Goal: Information Seeking & Learning: Check status

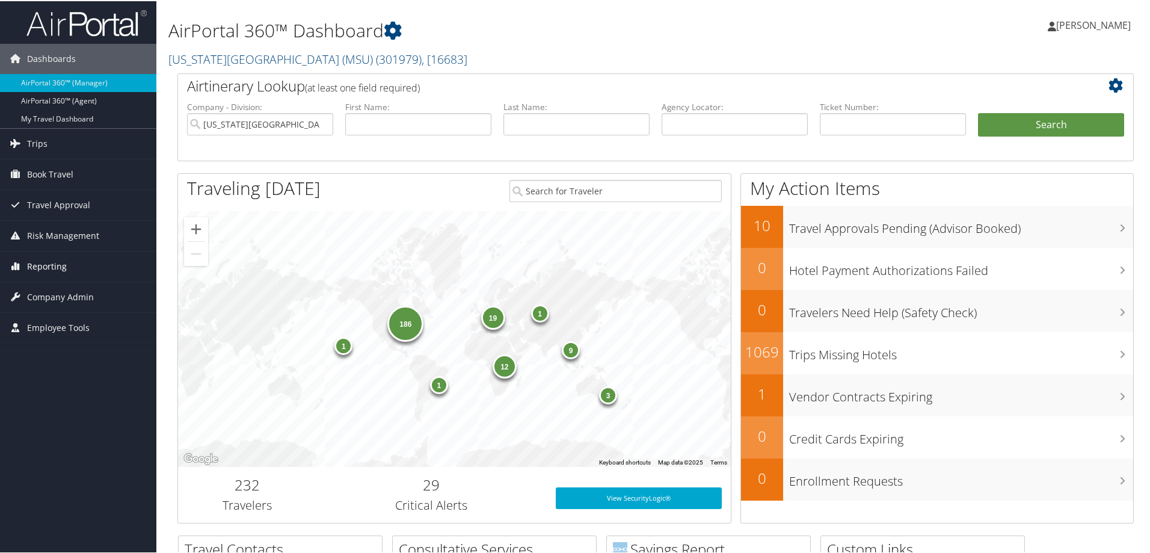
click at [59, 265] on span "Reporting" at bounding box center [47, 265] width 40 height 30
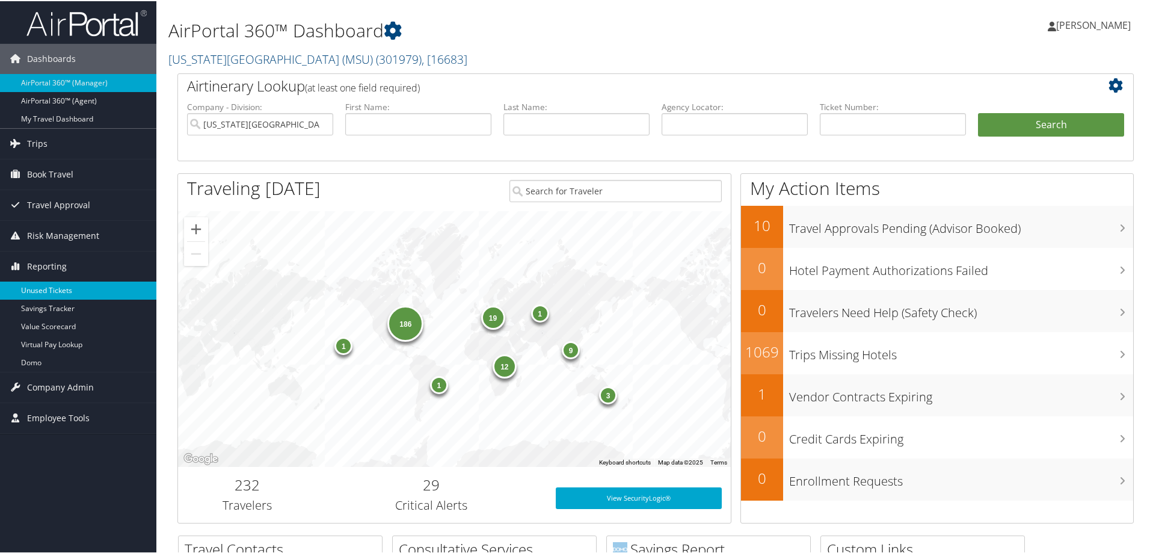
click at [54, 293] on link "Unused Tickets" at bounding box center [78, 289] width 156 height 18
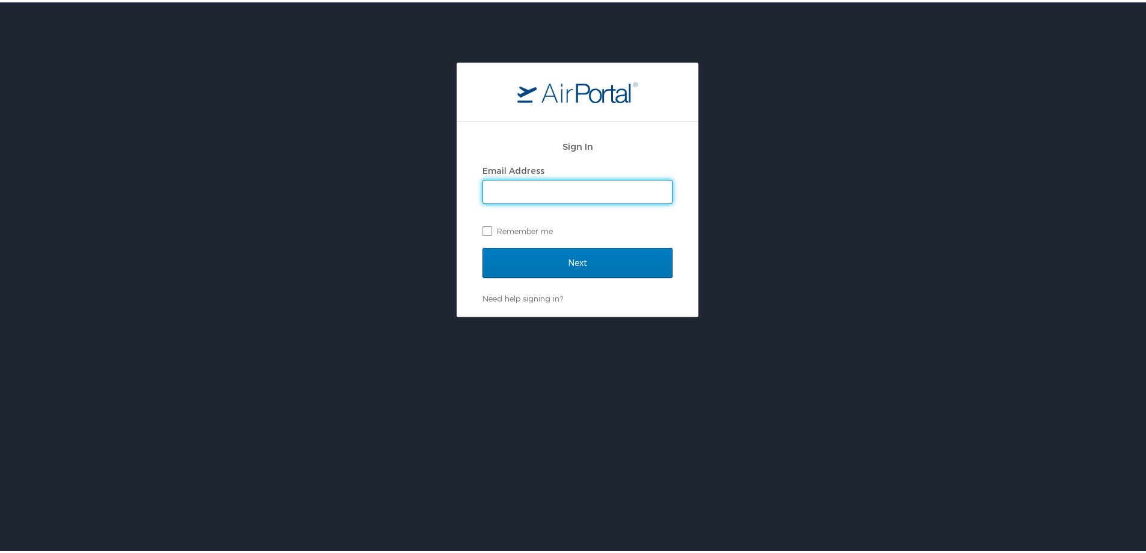
click at [585, 192] on input "Email Address" at bounding box center [577, 189] width 189 height 23
type input "jessica.girard@cbtravel.com"
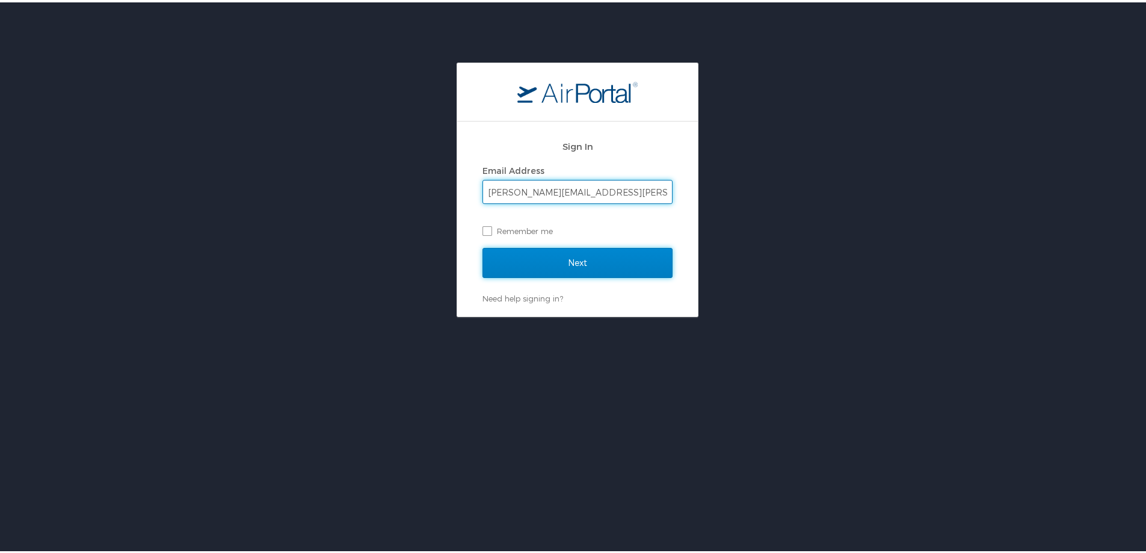
click at [578, 256] on input "Next" at bounding box center [577, 260] width 190 height 30
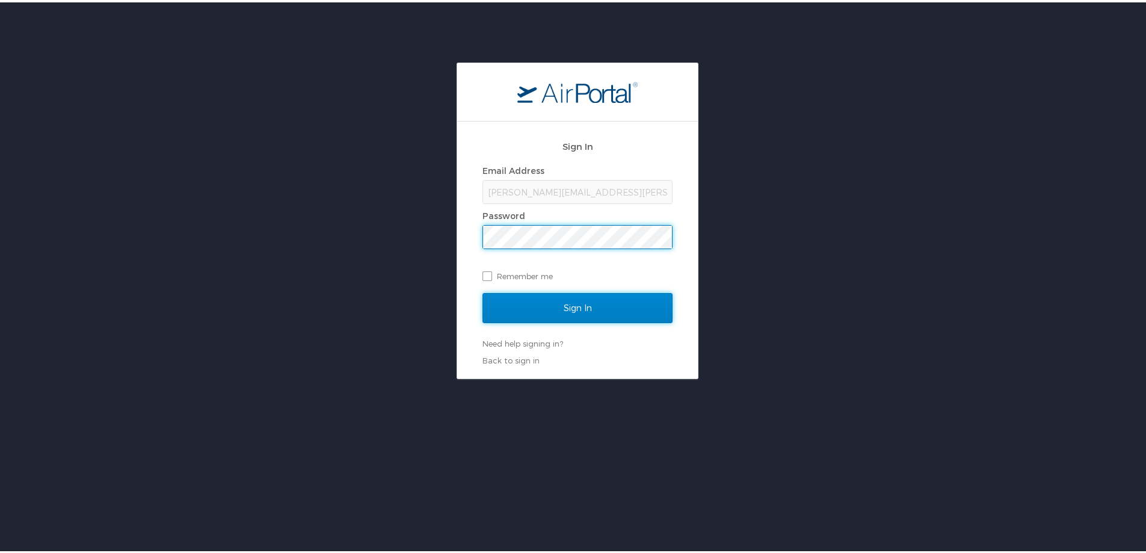
click at [509, 306] on input "Sign In" at bounding box center [577, 306] width 190 height 30
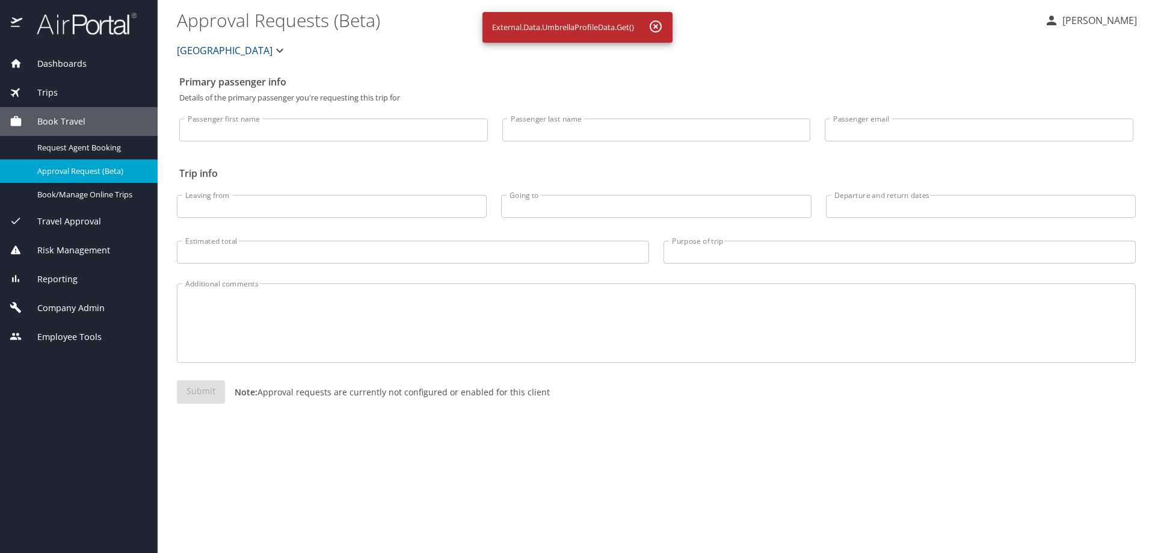
click at [73, 275] on span "Reporting" at bounding box center [49, 278] width 55 height 13
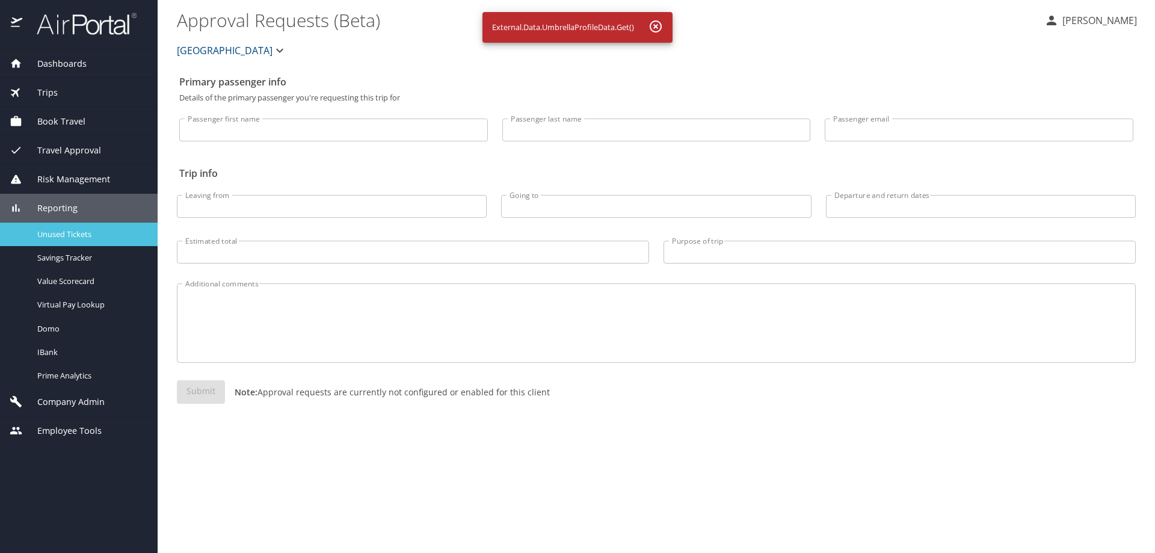
click at [81, 239] on span "Unused Tickets" at bounding box center [90, 234] width 106 height 11
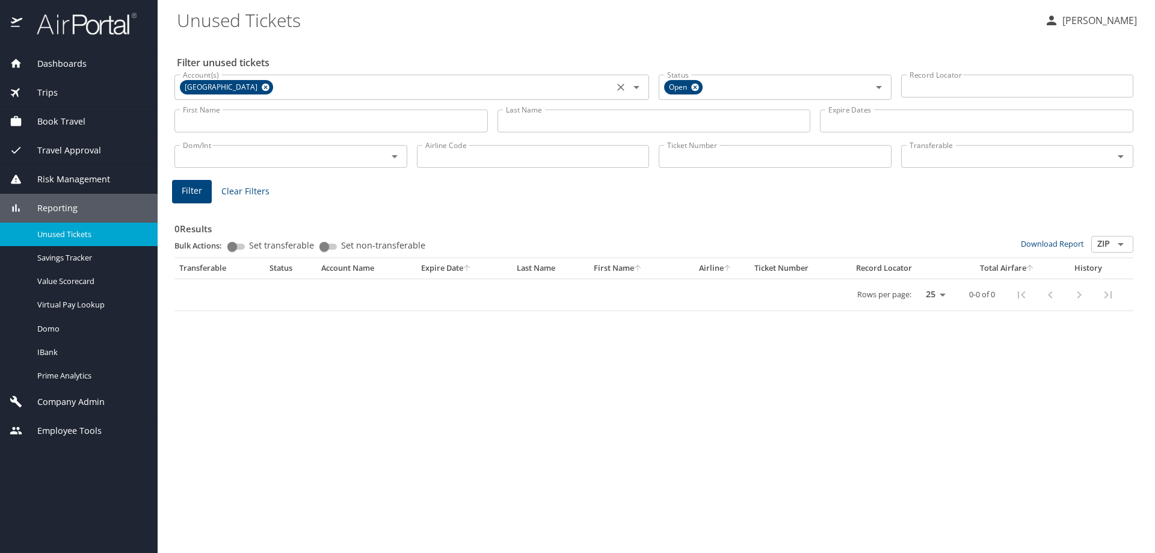
click at [269, 90] on icon at bounding box center [266, 88] width 8 height 8
click at [112, 232] on span "Unused Tickets" at bounding box center [90, 234] width 106 height 11
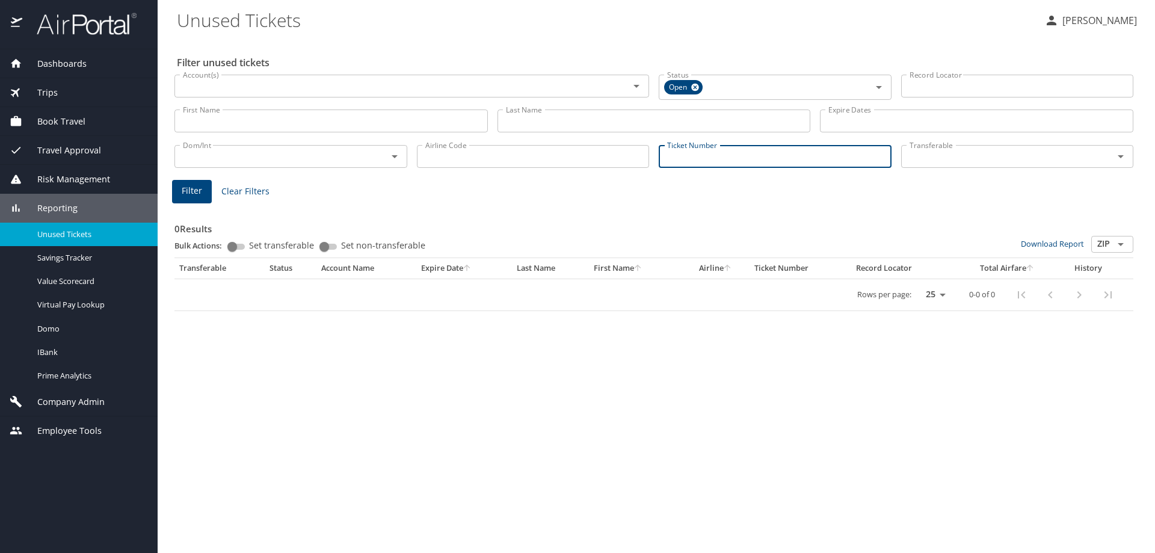
click at [736, 163] on input "Ticket Number" at bounding box center [775, 156] width 233 height 23
click at [200, 182] on span "Filter" at bounding box center [192, 189] width 20 height 15
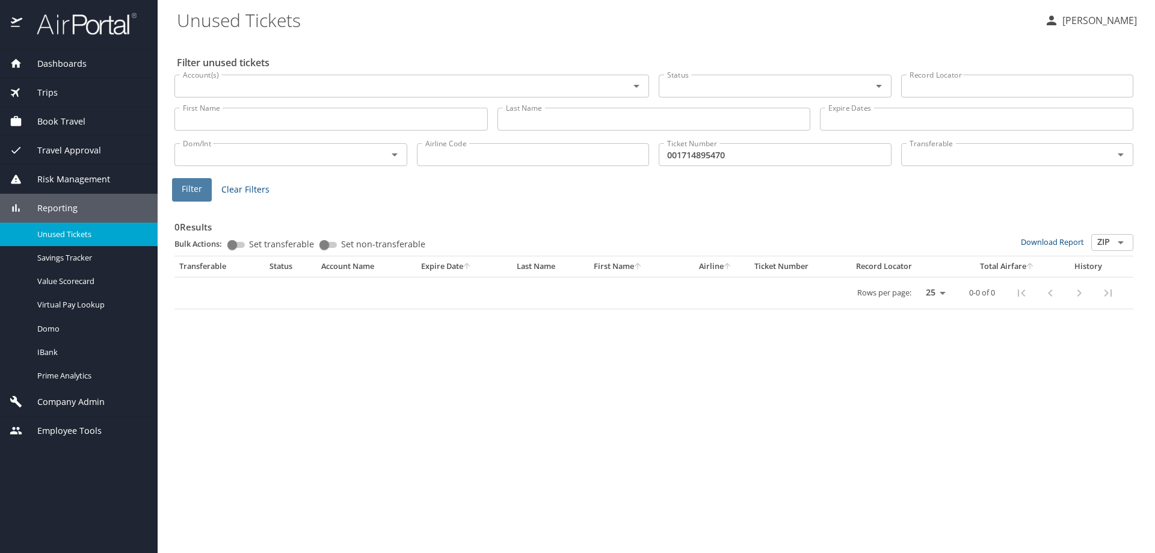
click at [193, 188] on span "Filter" at bounding box center [192, 189] width 20 height 15
click at [717, 153] on input "001714895470" at bounding box center [775, 154] width 233 height 23
click at [200, 187] on span "Filter" at bounding box center [192, 189] width 20 height 15
click at [722, 153] on input "0017148954170" at bounding box center [775, 154] width 233 height 23
click at [720, 153] on input "001714895470" at bounding box center [775, 154] width 233 height 23
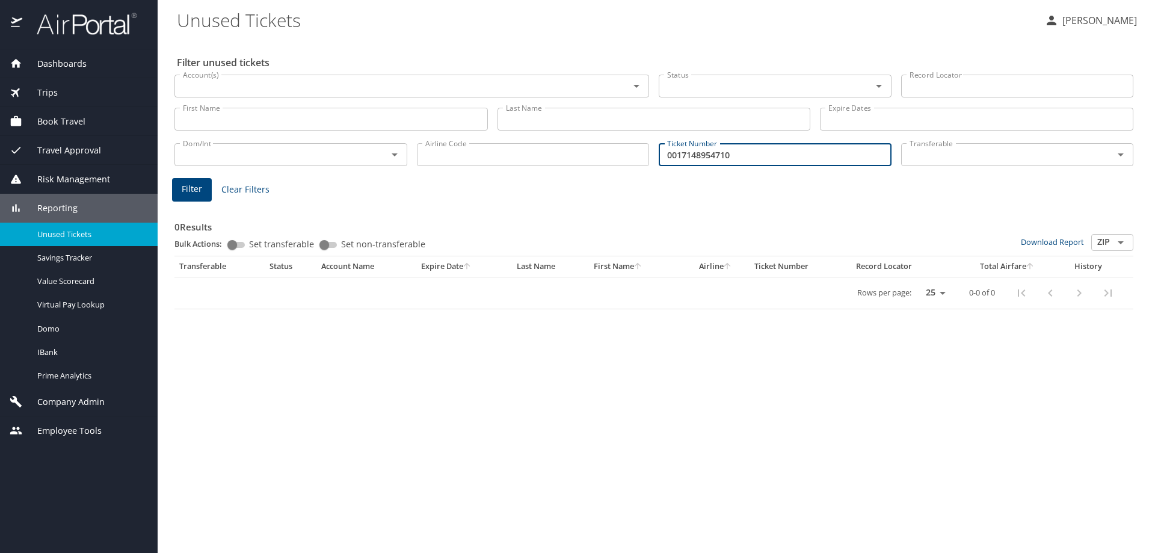
type input "0017148954710"
click at [185, 183] on span "Filter" at bounding box center [192, 189] width 20 height 15
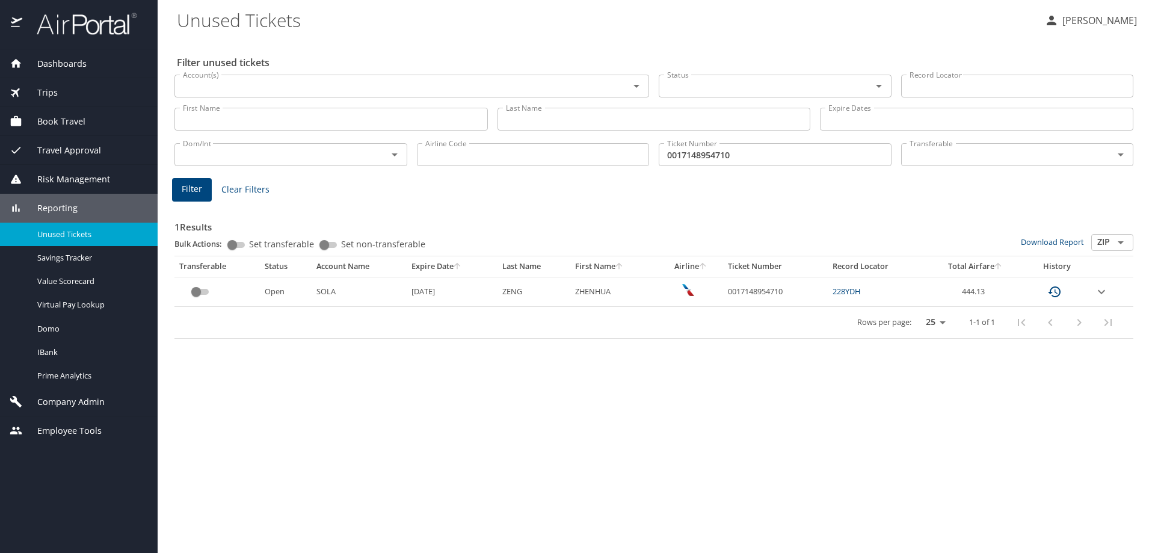
click at [698, 417] on div "Filter unused tickets Account(s) Account(s) Status Status Record Locator Record…" at bounding box center [656, 295] width 959 height 514
drag, startPoint x: 729, startPoint y: 290, endPoint x: 786, endPoint y: 291, distance: 56.5
click at [786, 291] on td "0017148954710" at bounding box center [775, 291] width 105 height 29
copy td "0017148954710"
